Goal: Check status

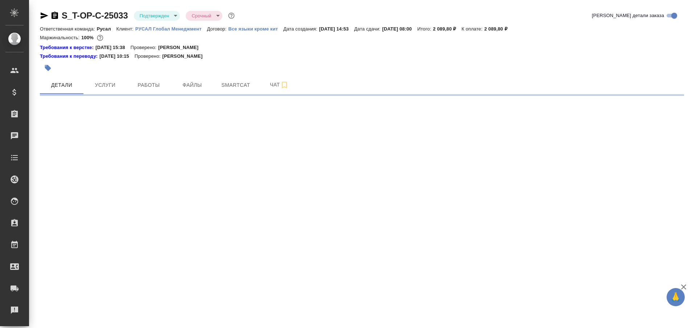
select select "RU"
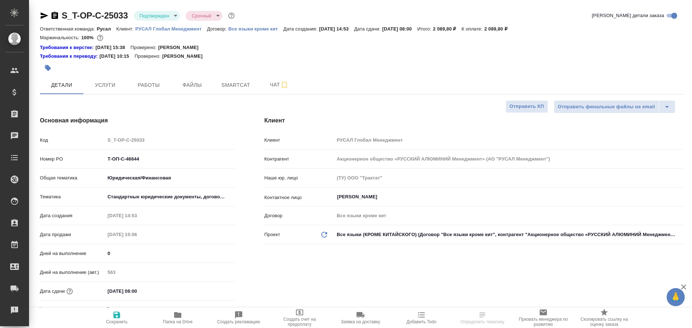
type textarea "x"
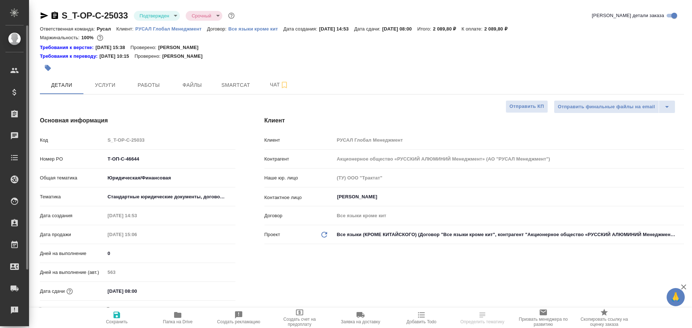
type textarea "x"
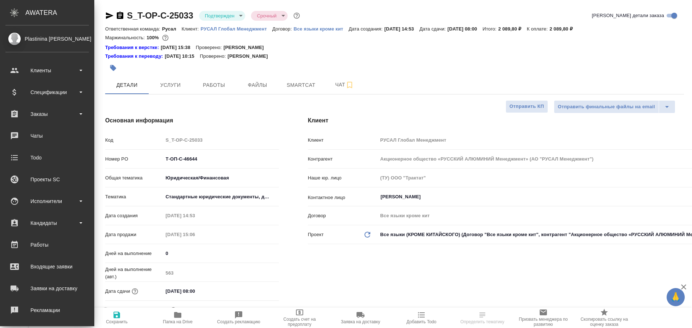
type textarea "x"
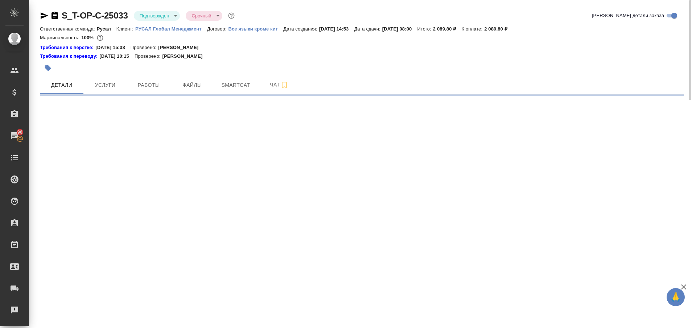
select select "RU"
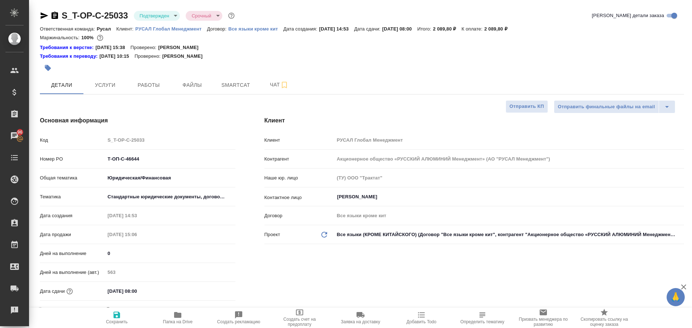
type textarea "x"
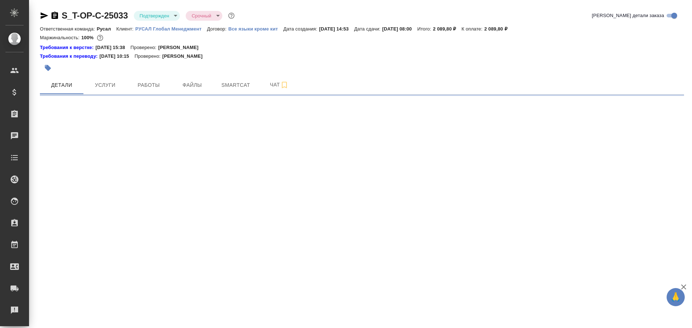
select select "RU"
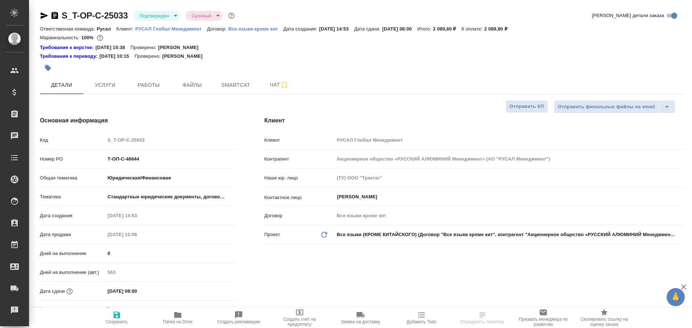
type textarea "x"
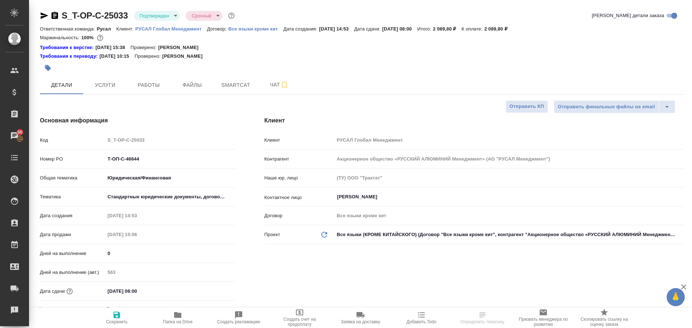
type textarea "x"
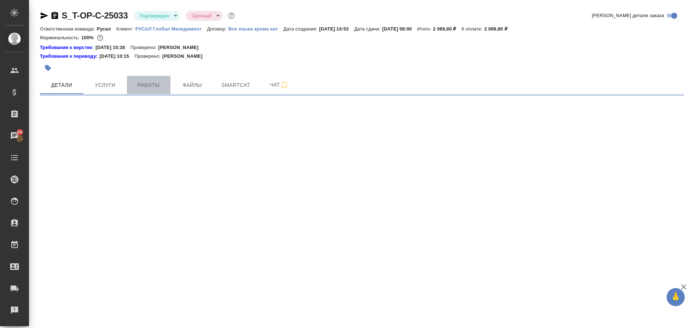
click at [145, 85] on span "Работы" at bounding box center [148, 85] width 35 height 9
select select "RU"
